Goal: Information Seeking & Learning: Learn about a topic

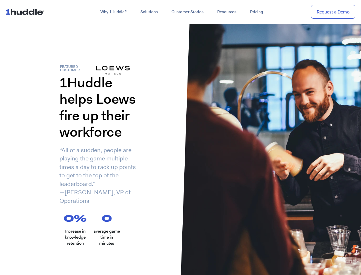
click at [181, 137] on div "1Huddle helps Loews fire up their workforce “All of a sudden, people are playin…" at bounding box center [90, 143] width 181 height 139
click at [113, 12] on link "Why 1Huddle?" at bounding box center [114, 12] width 40 height 10
click at [149, 12] on link "Solutions" at bounding box center [149, 12] width 31 height 10
click at [227, 12] on link "Resources" at bounding box center [227, 12] width 33 height 10
